Goal: Task Accomplishment & Management: Use online tool/utility

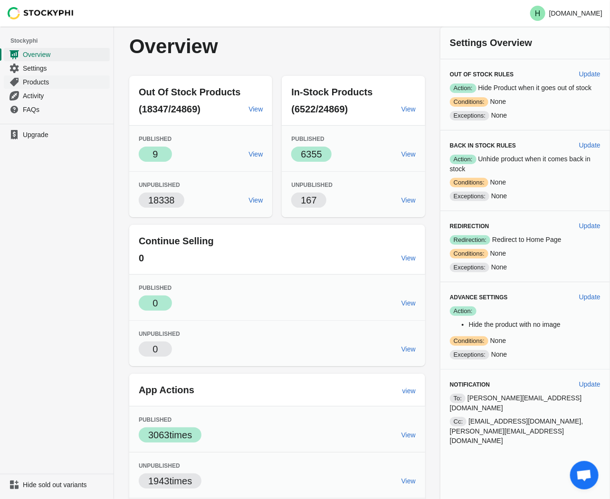
click at [39, 82] on span "Products" at bounding box center [65, 81] width 85 height 9
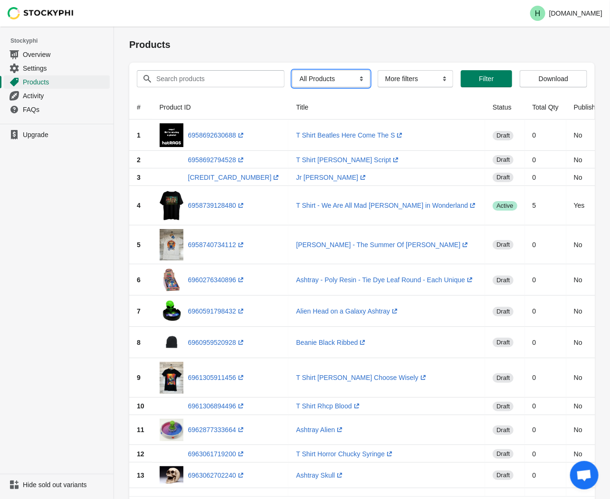
click at [357, 82] on select "All Products InStock InStock Published InStock Un-Published OOS OOS Published O…" at bounding box center [331, 78] width 78 height 17
select select "instock_has_no_image"
click at [292, 70] on select "All Products InStock InStock Published InStock Un-Published OOS OOS Published O…" at bounding box center [331, 78] width 78 height 17
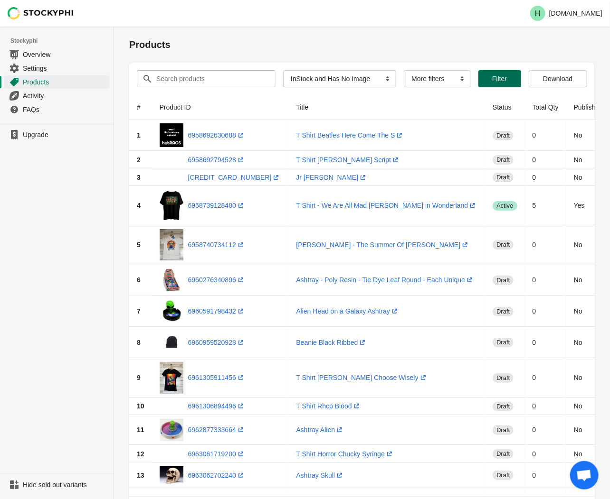
click at [504, 82] on span "Filter" at bounding box center [499, 79] width 15 height 8
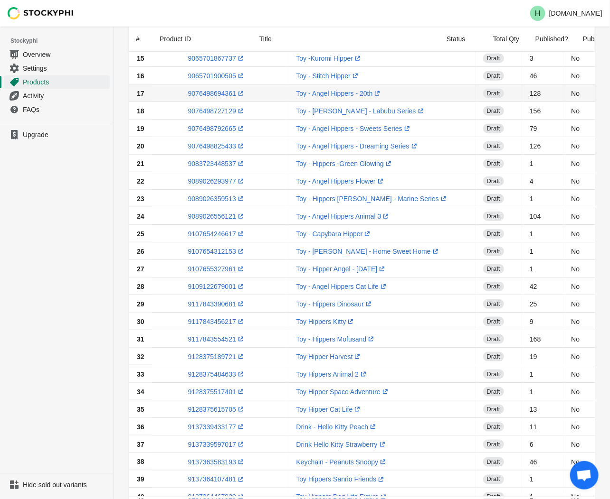
scroll to position [570, 0]
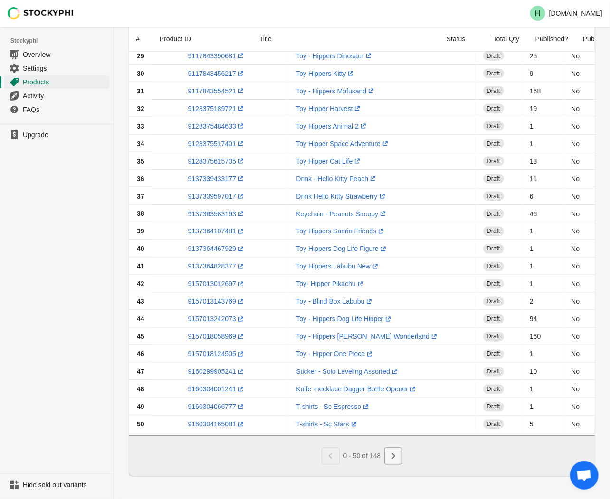
click at [398, 457] on button "Next" at bounding box center [393, 456] width 18 height 17
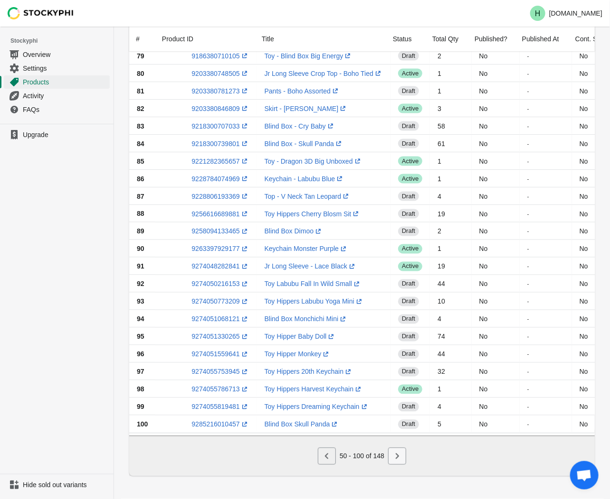
click at [397, 457] on icon "Next" at bounding box center [396, 456] width 9 height 9
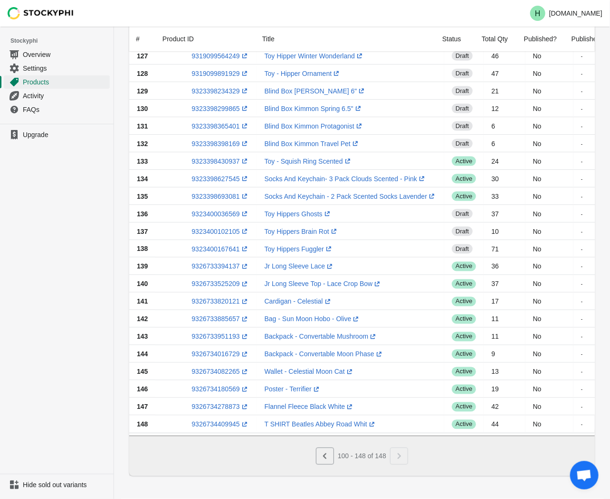
scroll to position [535, 0]
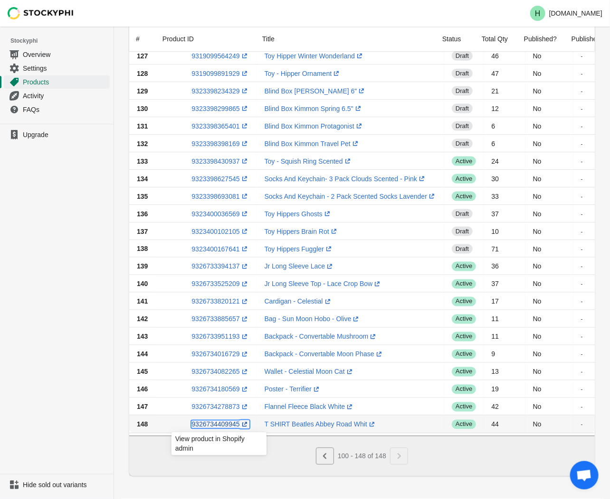
click at [209, 422] on link "9326734409945 (opens a new window)" at bounding box center [219, 425] width 57 height 8
click at [43, 384] on ul "Upgrade" at bounding box center [56, 299] width 113 height 350
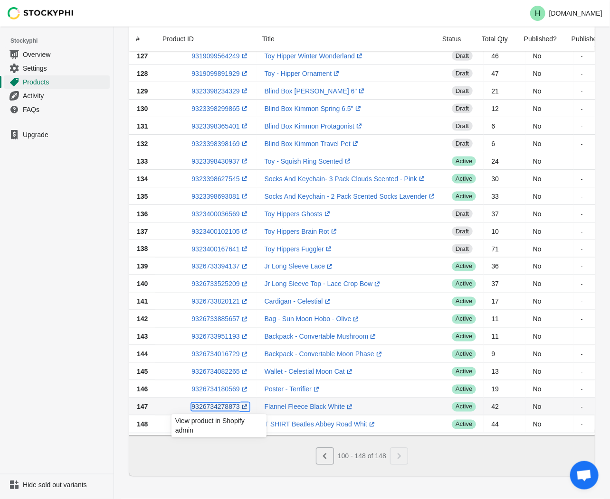
click at [212, 403] on link "9326734278873 (opens a new window)" at bounding box center [219, 407] width 57 height 8
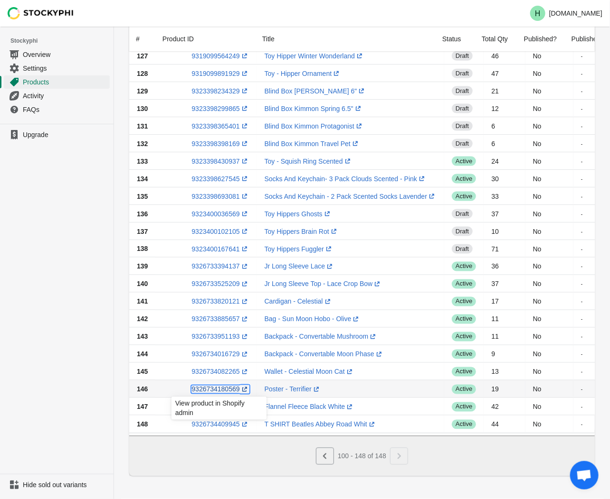
click at [215, 386] on link "9326734180569 (opens a new window)" at bounding box center [219, 390] width 57 height 8
click at [56, 357] on ul "Upgrade" at bounding box center [56, 299] width 113 height 350
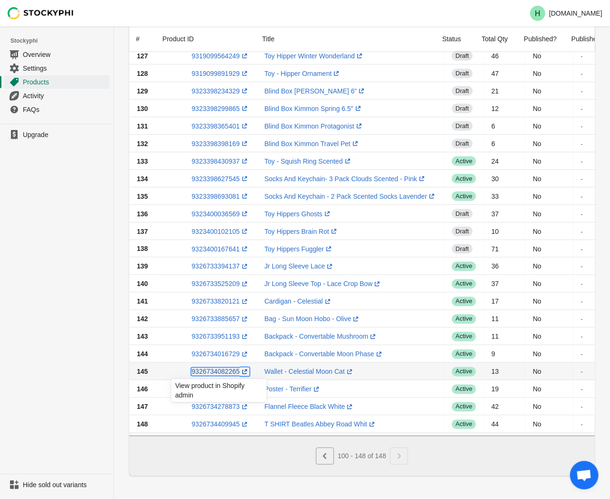
click at [221, 368] on link "9326734082265 (opens a new window)" at bounding box center [219, 372] width 57 height 8
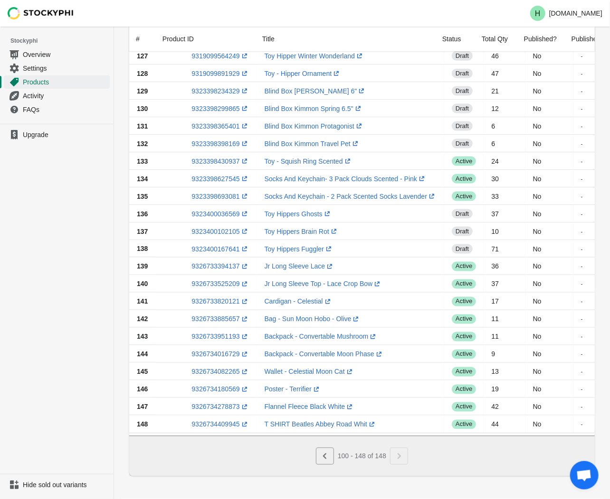
click at [100, 328] on ul "Upgrade" at bounding box center [56, 299] width 113 height 350
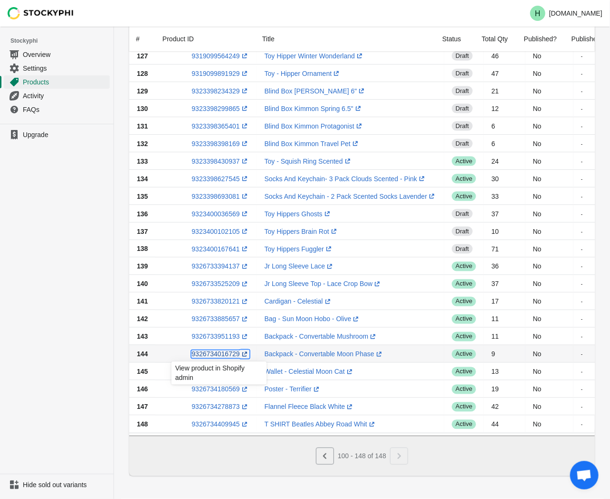
click at [212, 351] on link "9326734016729 (opens a new window)" at bounding box center [219, 355] width 57 height 8
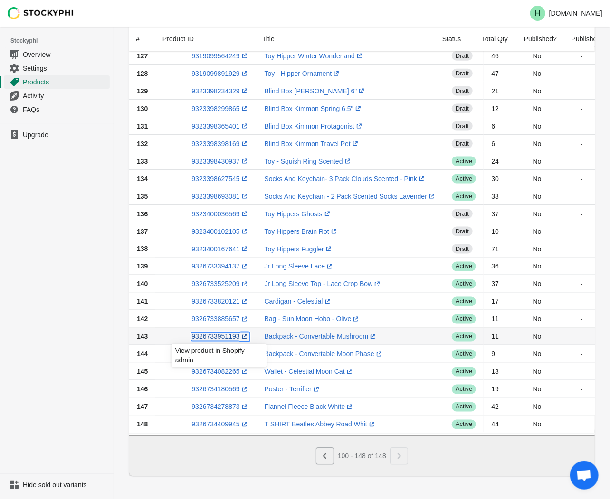
click at [216, 334] on link "9326733951193 (opens a new window)" at bounding box center [219, 337] width 57 height 8
click at [97, 289] on ul "Upgrade" at bounding box center [56, 299] width 113 height 350
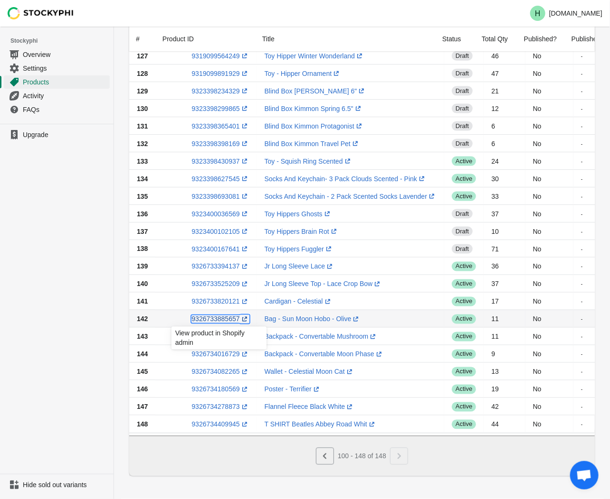
click at [210, 317] on link "9326733885657 (opens a new window)" at bounding box center [219, 320] width 57 height 8
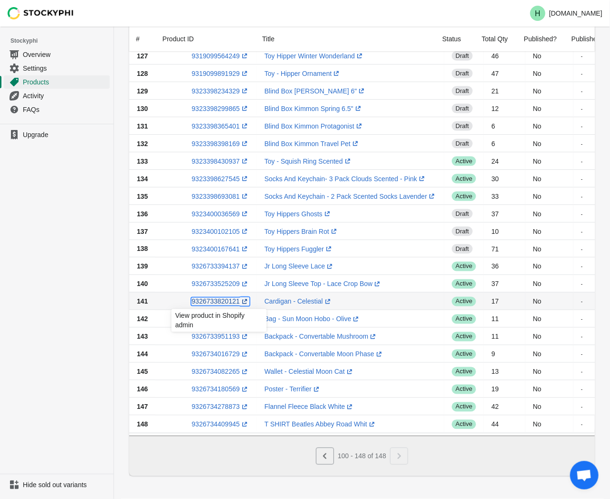
click at [212, 299] on link "9326733820121 (opens a new window)" at bounding box center [219, 302] width 57 height 8
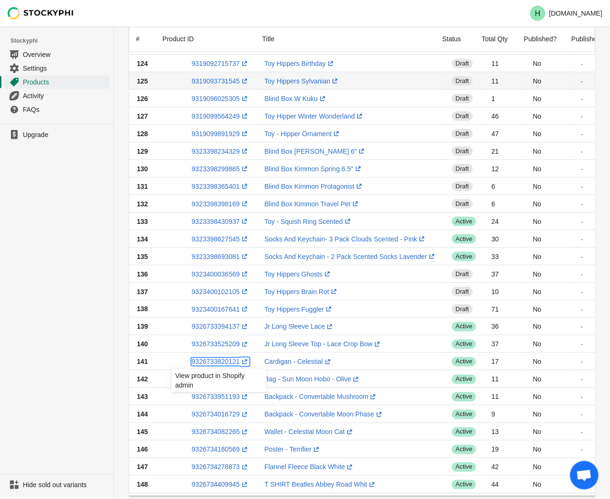
scroll to position [376, 0]
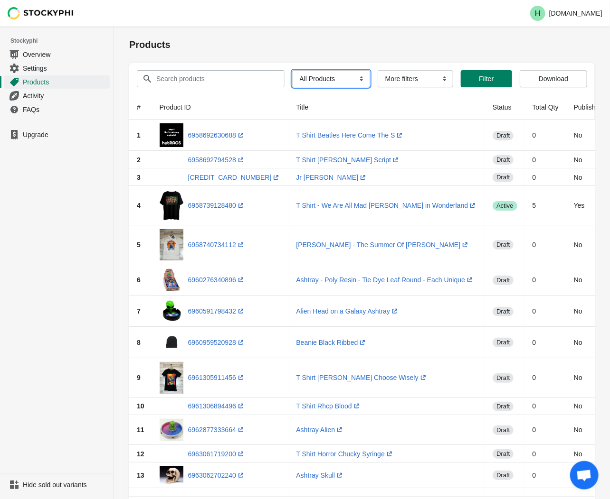
click at [356, 78] on select "All Products InStock InStock Published InStock Un-Published OOS OOS Published O…" at bounding box center [331, 78] width 78 height 17
select select "instock_has_no_image"
click at [292, 70] on select "All Products InStock InStock Published InStock Un-Published OOS OOS Published O…" at bounding box center [331, 78] width 78 height 17
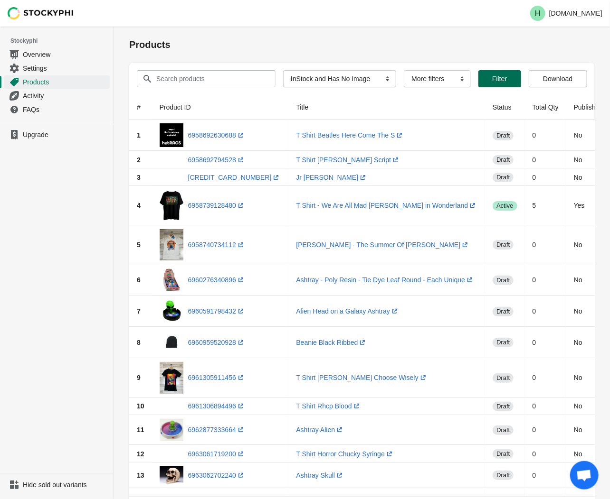
click at [500, 80] on span "Filter" at bounding box center [499, 79] width 15 height 8
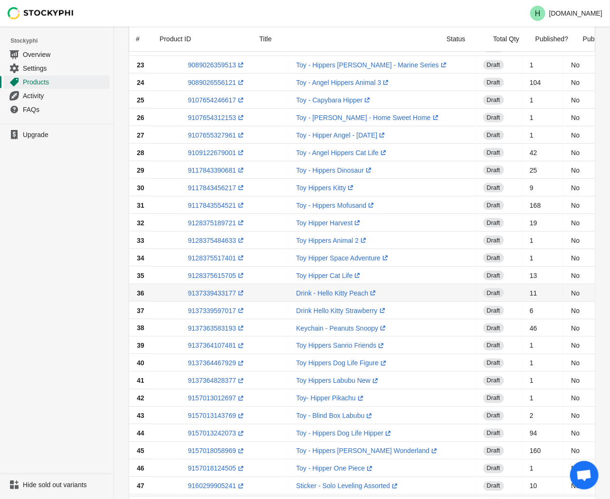
scroll to position [475, 0]
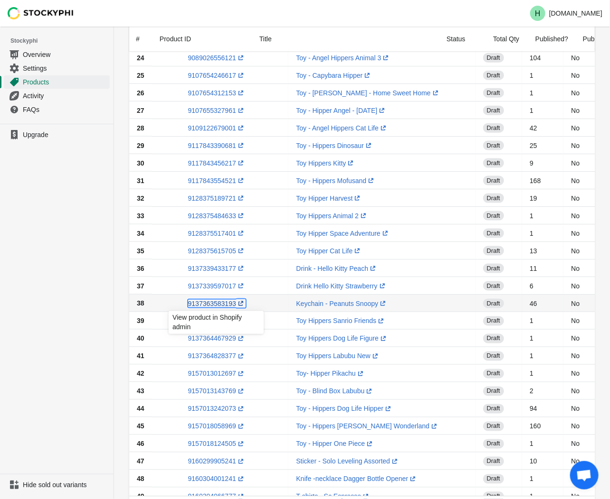
click at [204, 304] on link "9137363583193 (opens a new window)" at bounding box center [216, 304] width 57 height 8
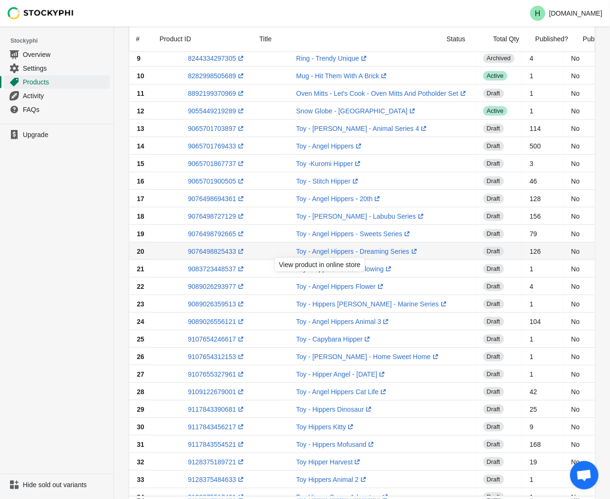
scroll to position [105, 0]
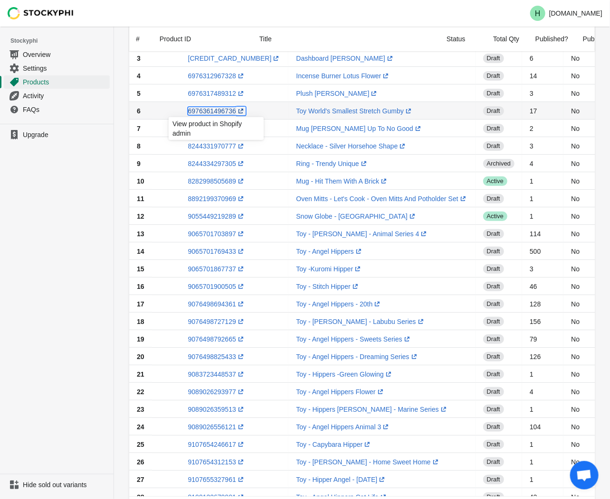
click at [203, 109] on link "6976361496736 (opens a new window)" at bounding box center [216, 111] width 57 height 8
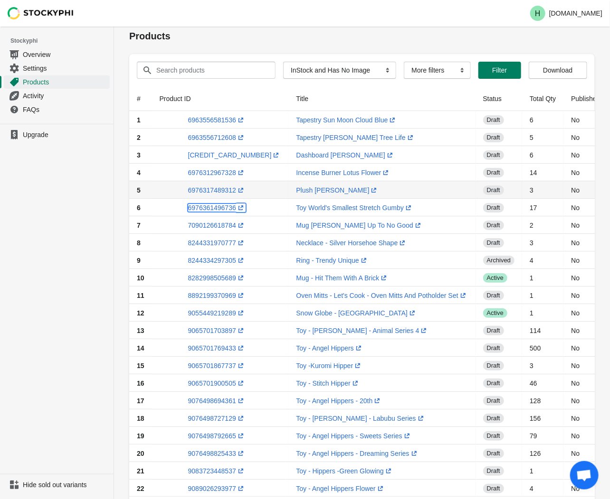
scroll to position [0, 0]
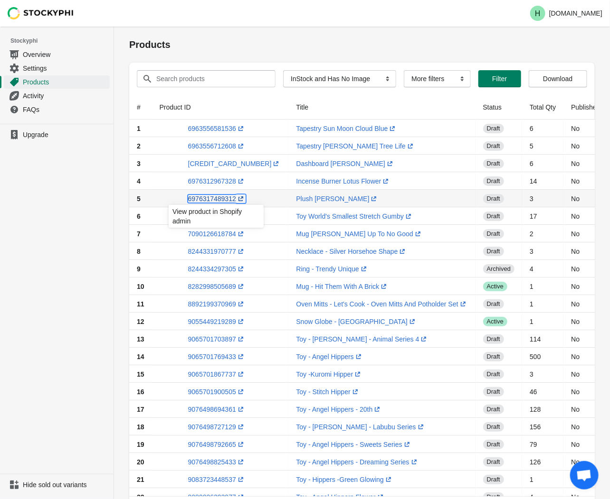
click at [205, 198] on link "6976317489312 (opens a new window)" at bounding box center [216, 199] width 57 height 8
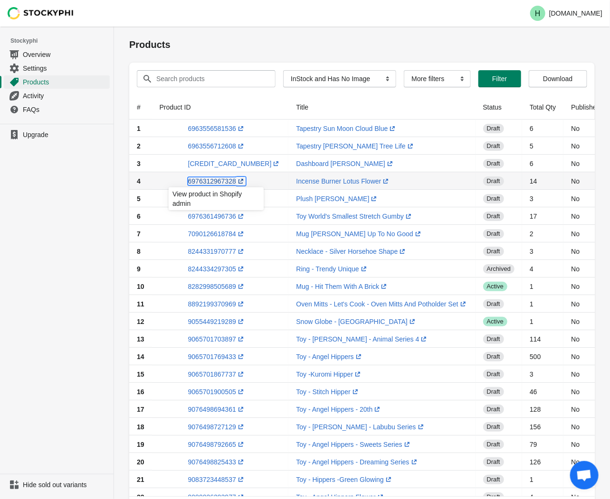
click at [210, 180] on link "6976312967328 (opens a new window)" at bounding box center [216, 182] width 57 height 8
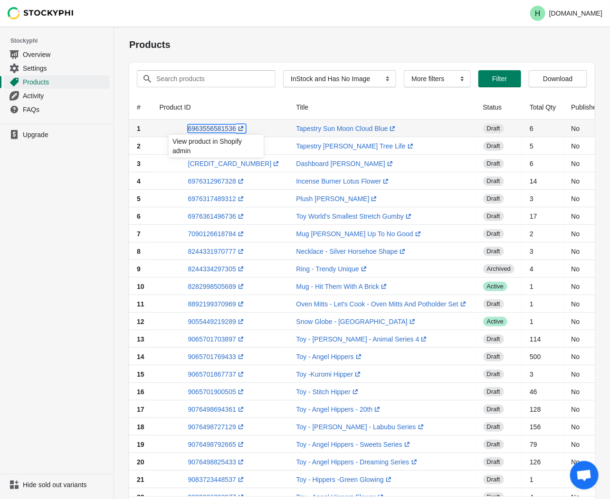
click at [213, 129] on link "6963556581536 (opens a new window)" at bounding box center [216, 129] width 57 height 8
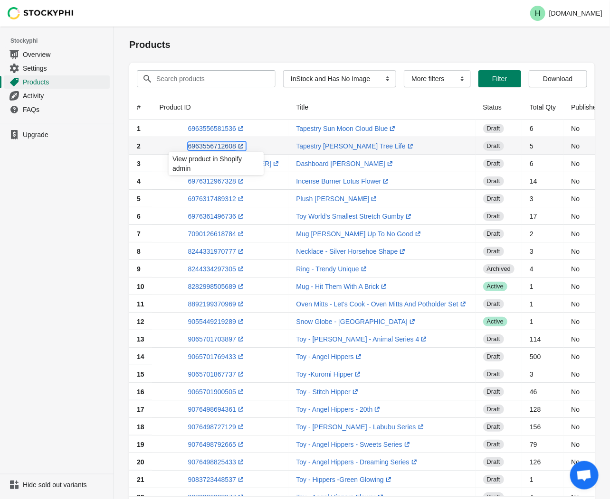
click at [206, 147] on link "6963556712608 (opens a new window)" at bounding box center [216, 146] width 57 height 8
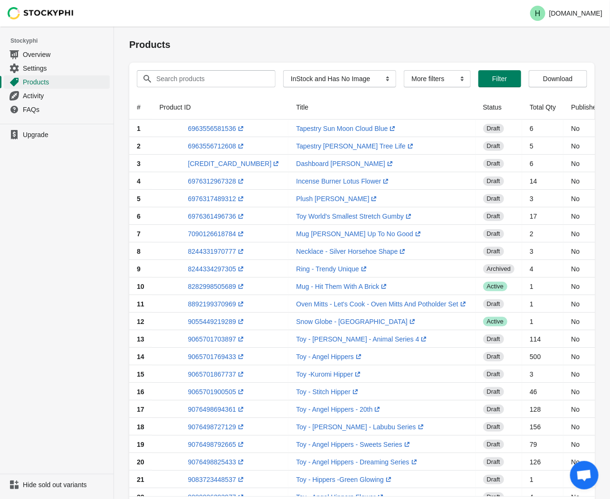
click at [53, 221] on ul "Upgrade" at bounding box center [56, 299] width 113 height 350
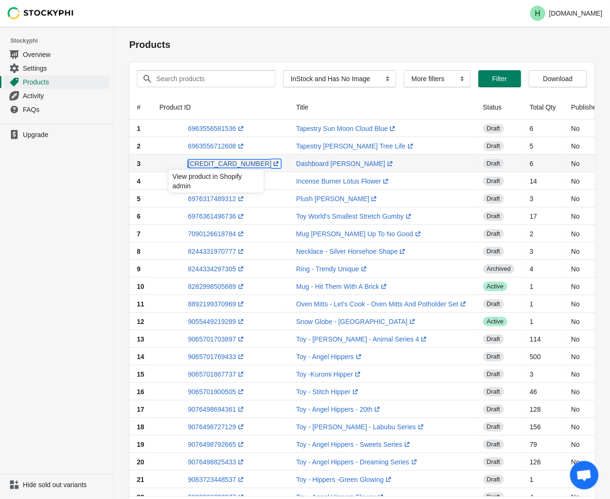
click at [213, 163] on link "[CREDIT_CARD_NUMBER] (opens a new window)" at bounding box center [234, 164] width 93 height 8
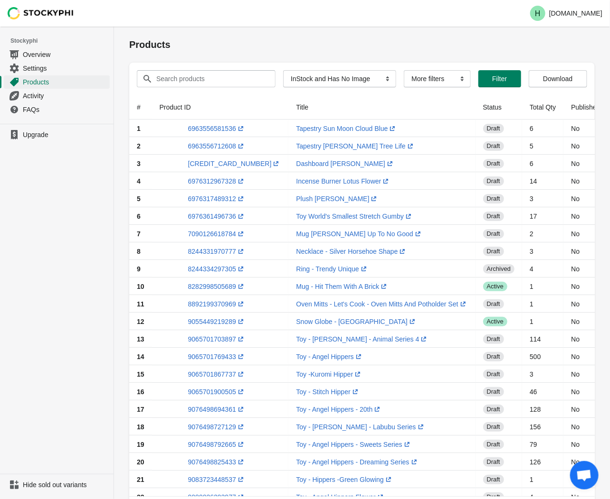
click at [105, 209] on ul "Upgrade" at bounding box center [56, 299] width 113 height 350
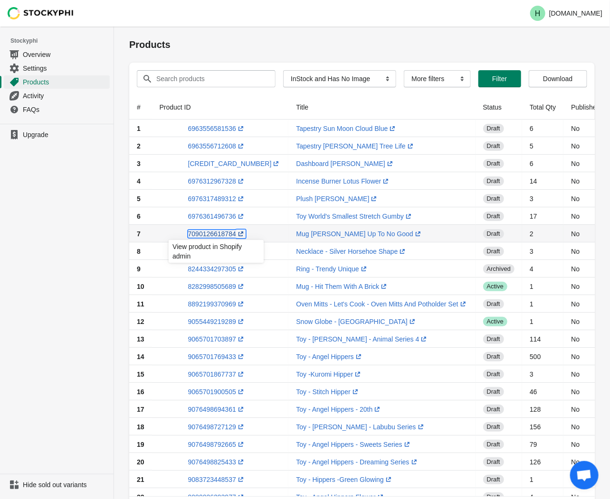
click at [207, 233] on link "7090126618784 (opens a new window)" at bounding box center [216, 234] width 57 height 8
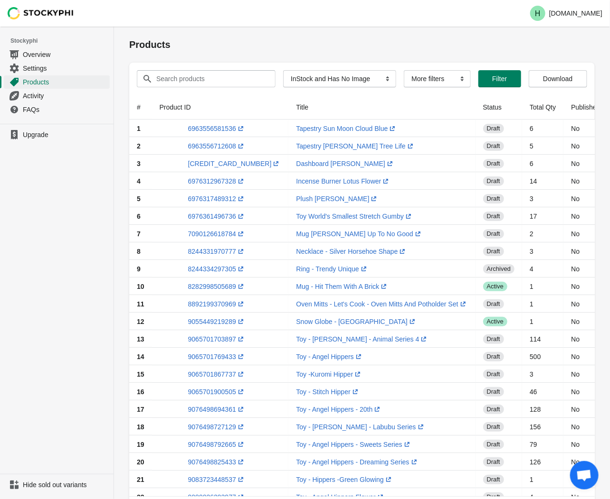
click at [13, 341] on ul "Upgrade" at bounding box center [56, 299] width 113 height 350
click at [221, 250] on link "8244331970777 (opens a new window)" at bounding box center [216, 252] width 57 height 8
click at [64, 221] on ul "Upgrade" at bounding box center [56, 299] width 113 height 350
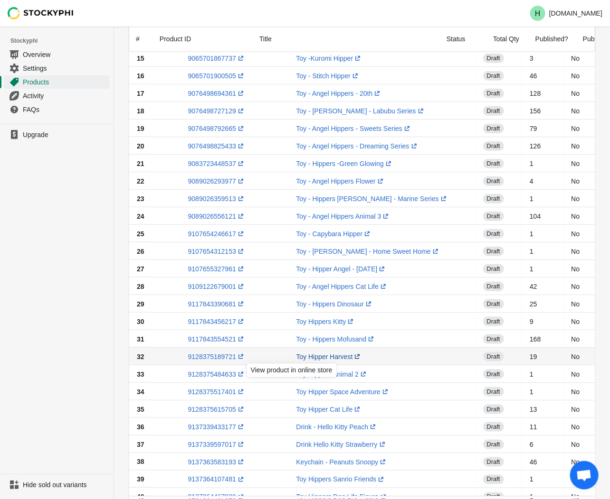
scroll to position [369, 0]
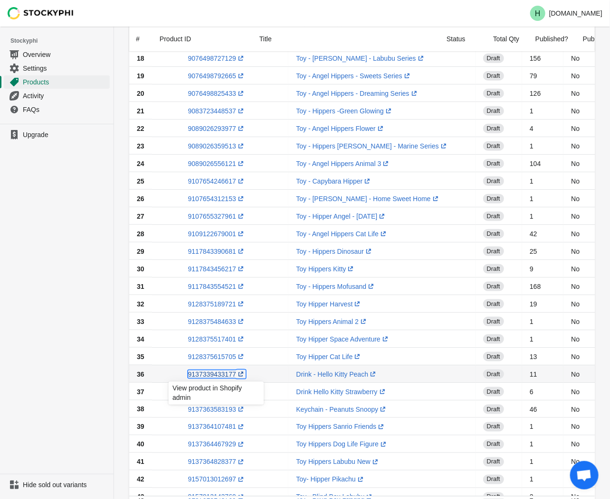
click at [205, 375] on link "9137339433177 (opens a new window)" at bounding box center [216, 375] width 57 height 8
click at [89, 230] on ul "Upgrade" at bounding box center [56, 299] width 113 height 350
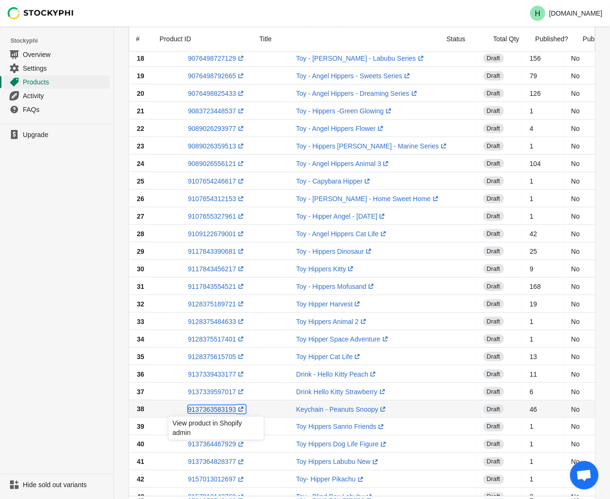
click at [205, 412] on link "9137363583193 (opens a new window)" at bounding box center [216, 410] width 57 height 8
click at [70, 246] on ul "Upgrade" at bounding box center [56, 299] width 113 height 350
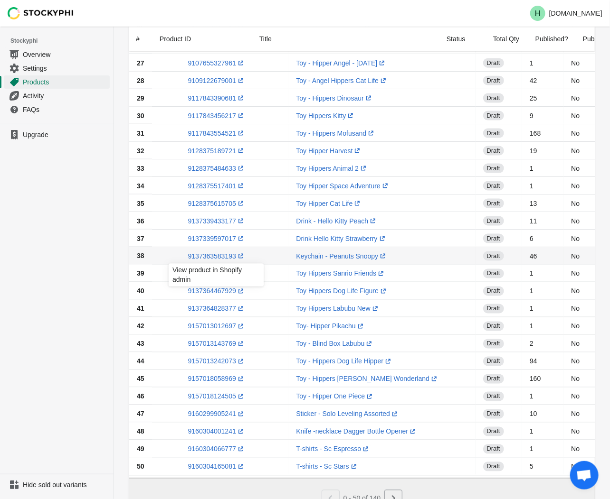
scroll to position [527, 0]
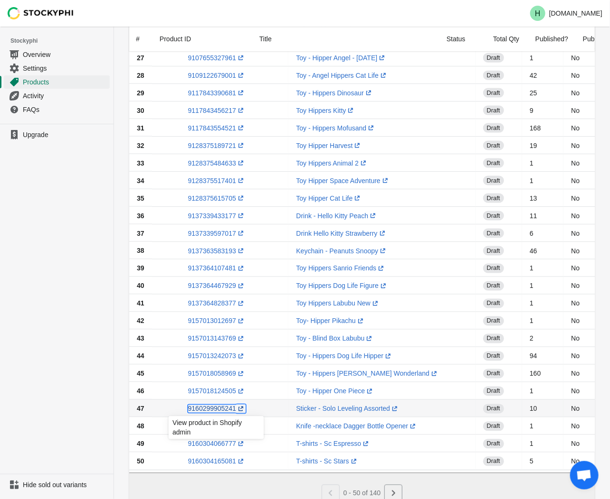
click at [210, 411] on link "9160299905241 (opens a new window)" at bounding box center [216, 409] width 57 height 8
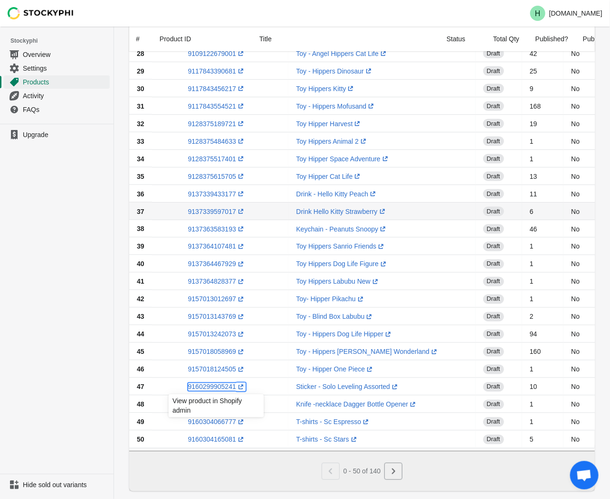
scroll to position [570, 0]
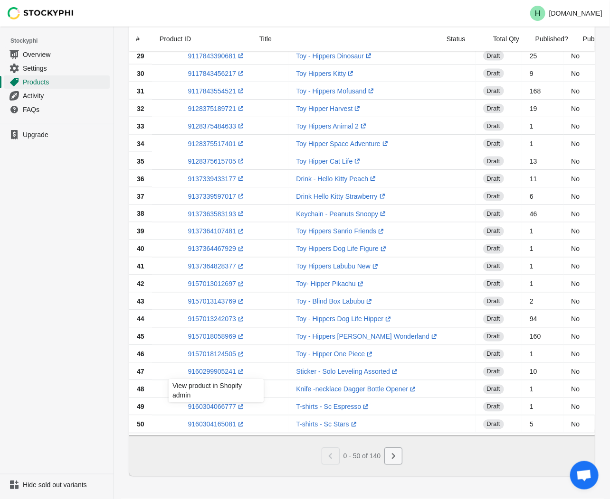
click at [391, 459] on icon "Next" at bounding box center [392, 456] width 9 height 9
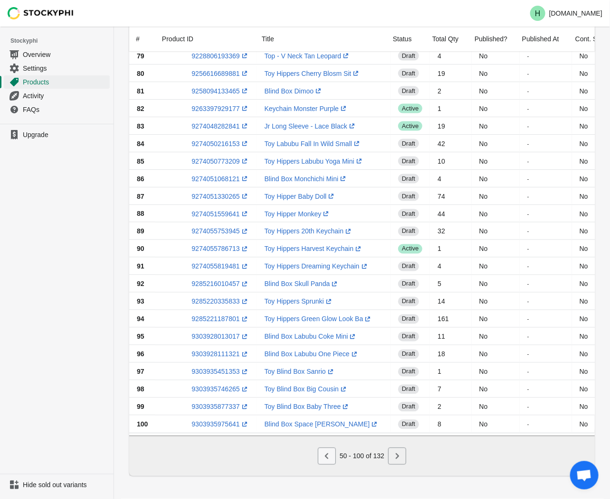
click at [322, 456] on icon "Previous" at bounding box center [326, 456] width 9 height 9
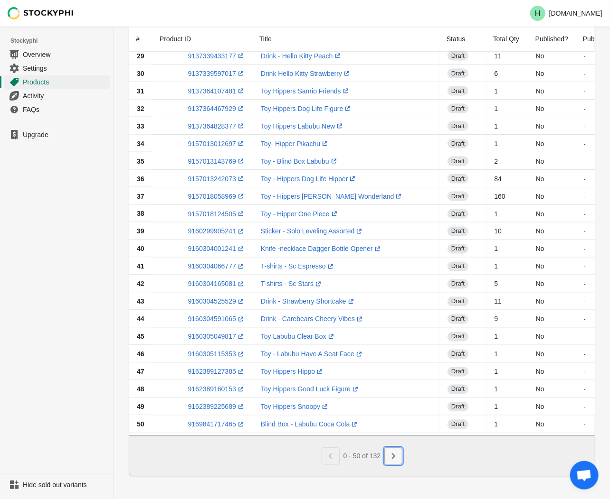
click at [398, 455] on button "Next" at bounding box center [393, 456] width 18 height 17
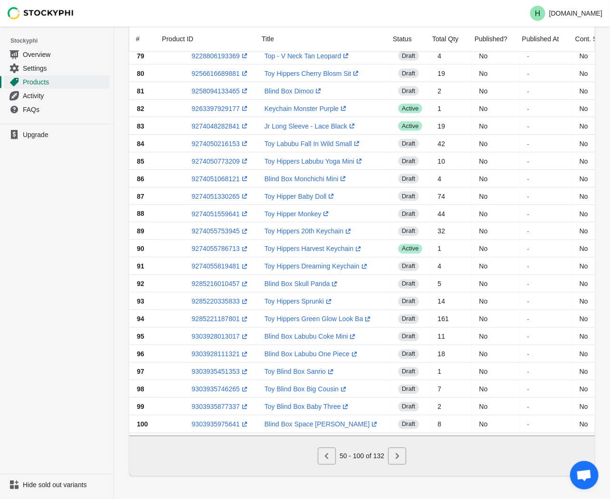
click at [400, 460] on icon "Next" at bounding box center [396, 456] width 9 height 9
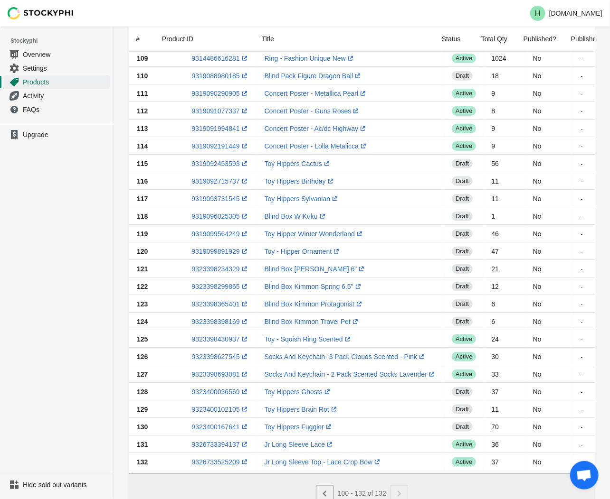
scroll to position [253, 0]
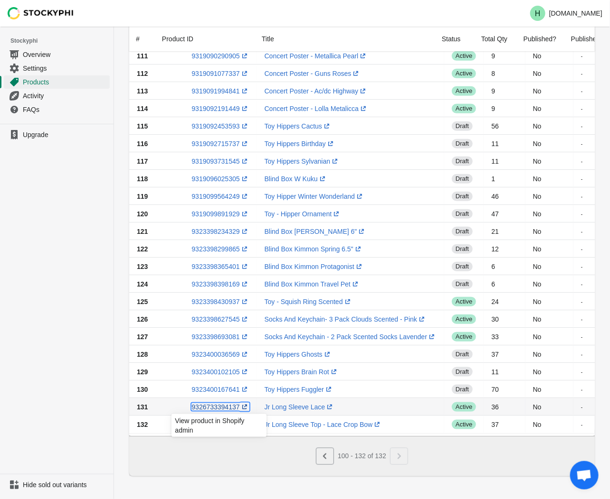
click at [198, 403] on link "9326733394137 (opens a new window)" at bounding box center [219, 407] width 57 height 8
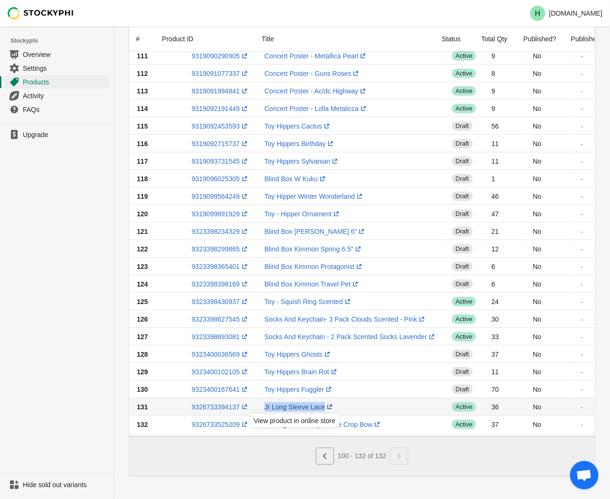
drag, startPoint x: 255, startPoint y: 402, endPoint x: 318, endPoint y: 403, distance: 63.2
click at [318, 403] on td "Jr Long Sleeve Lace (opens a new window)" at bounding box center [350, 407] width 187 height 18
drag, startPoint x: 318, startPoint y: 403, endPoint x: 306, endPoint y: 402, distance: 12.5
copy link "Jr Long Sleeve Lace (opens a new window)"
click at [31, 372] on ul "Upgrade" at bounding box center [56, 299] width 113 height 350
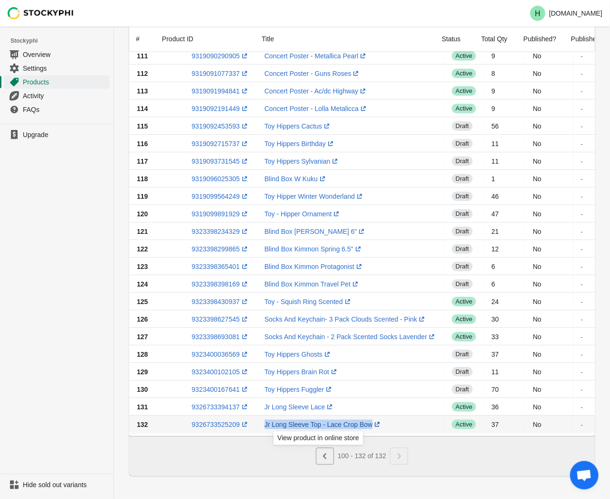
drag, startPoint x: 255, startPoint y: 419, endPoint x: 364, endPoint y: 424, distance: 109.3
click at [364, 424] on td "Jr Long Sleeve Top - Lace Crop Bow (opens a new window)" at bounding box center [350, 425] width 187 height 18
copy link "Jr Long Sleeve Top - Lace Crop Bow"
click at [211, 421] on link "9326733525209 (opens a new window)" at bounding box center [219, 425] width 57 height 8
